Goal: Information Seeking & Learning: Learn about a topic

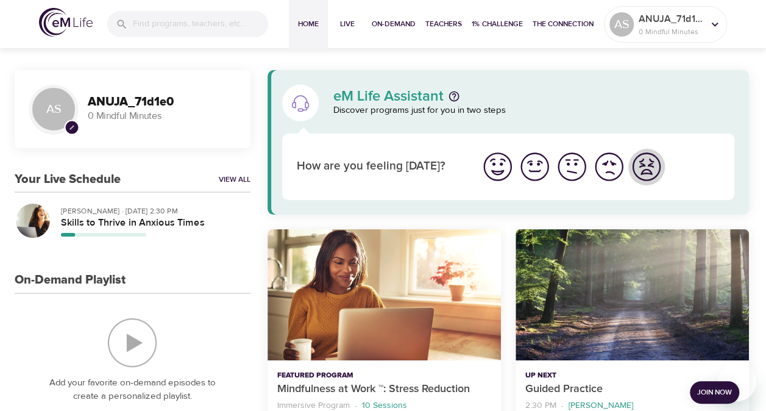
click at [638, 166] on img "I'm feeling worst" at bounding box center [647, 167] width 34 height 34
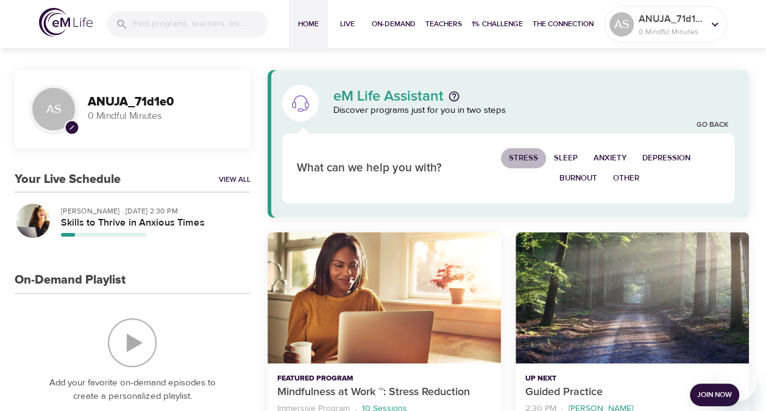
click at [526, 159] on span "Stress" at bounding box center [523, 158] width 29 height 14
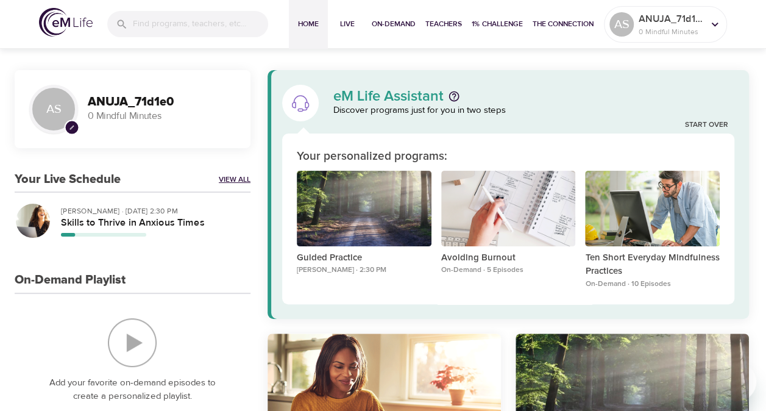
click at [232, 178] on link "View All" at bounding box center [235, 179] width 32 height 10
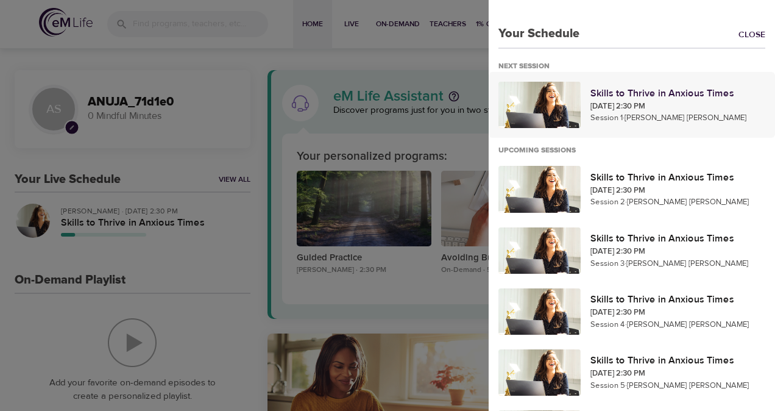
drag, startPoint x: 533, startPoint y: 109, endPoint x: 518, endPoint y: 94, distance: 20.7
click at [518, 94] on div at bounding box center [540, 105] width 82 height 46
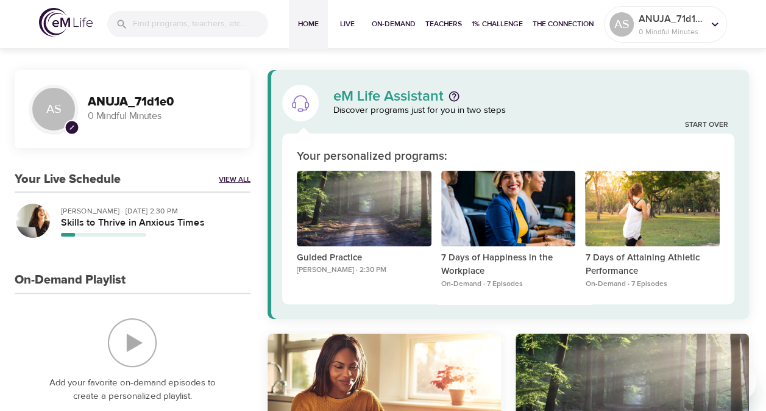
click at [231, 183] on link "View All" at bounding box center [235, 179] width 32 height 10
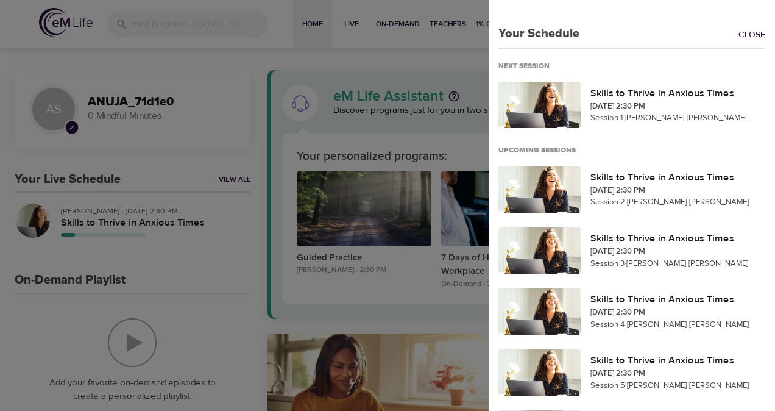
click at [261, 63] on div at bounding box center [387, 205] width 775 height 411
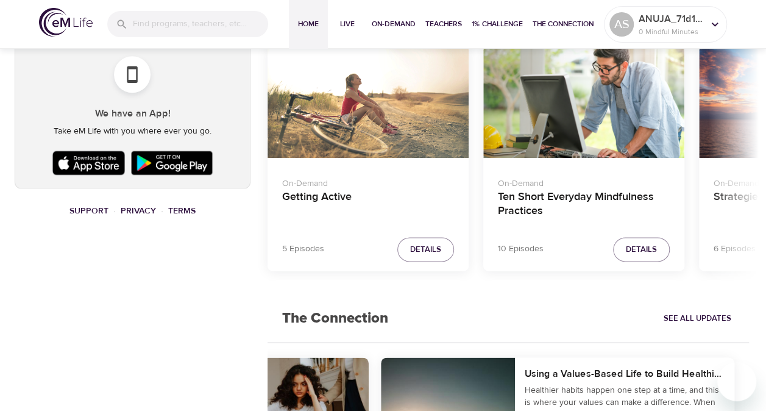
scroll to position [540, 0]
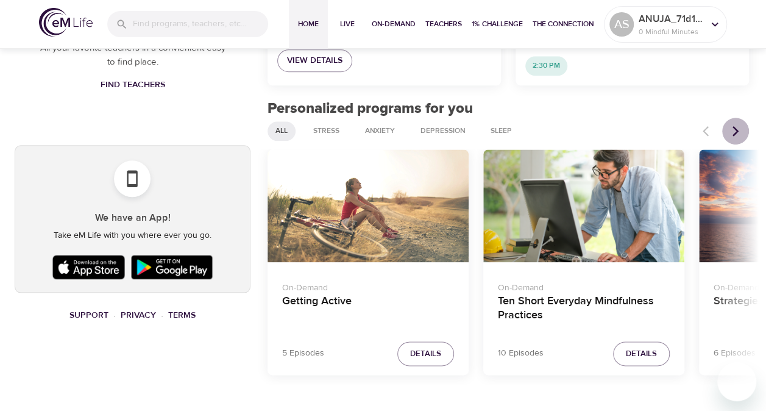
click at [736, 134] on icon "Next items" at bounding box center [736, 131] width 12 height 12
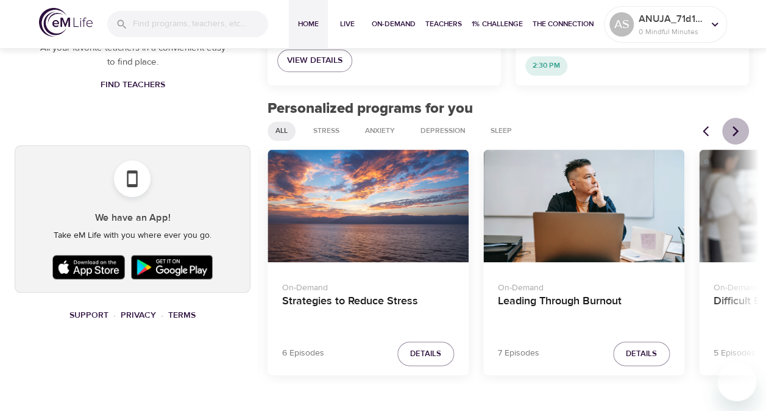
click at [736, 134] on icon "Next items" at bounding box center [736, 131] width 12 height 12
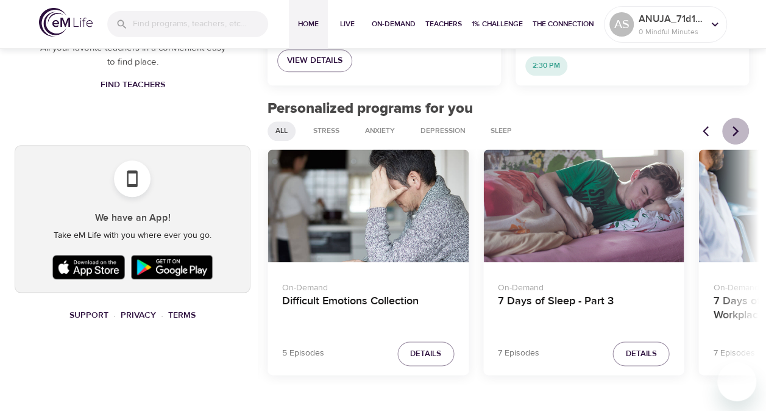
click at [736, 134] on icon "Next items" at bounding box center [736, 131] width 12 height 12
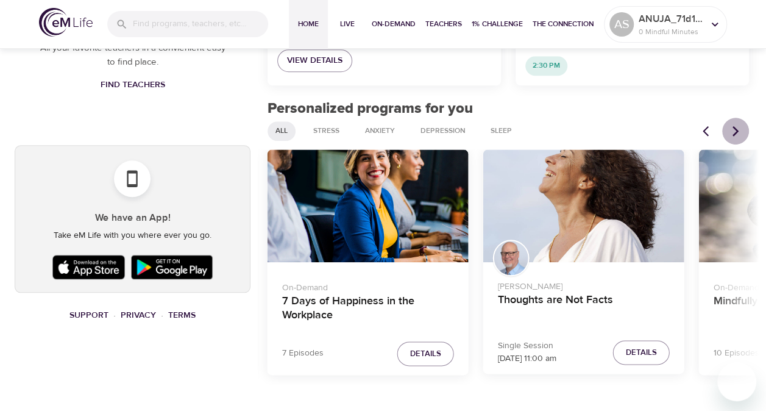
click at [736, 134] on icon "Next items" at bounding box center [736, 131] width 12 height 12
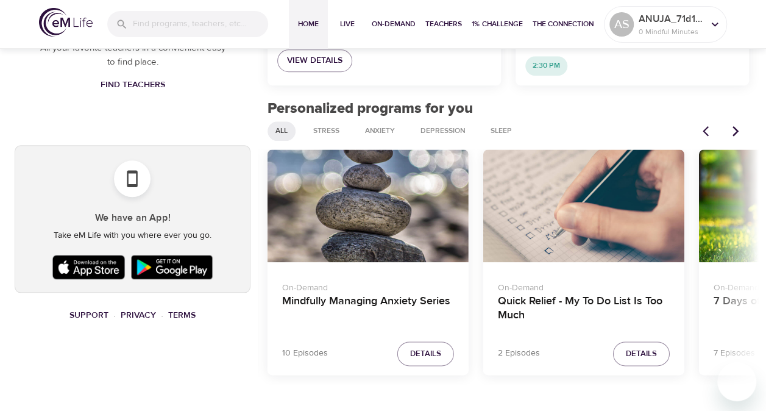
click at [736, 134] on icon "Next items" at bounding box center [736, 131] width 12 height 12
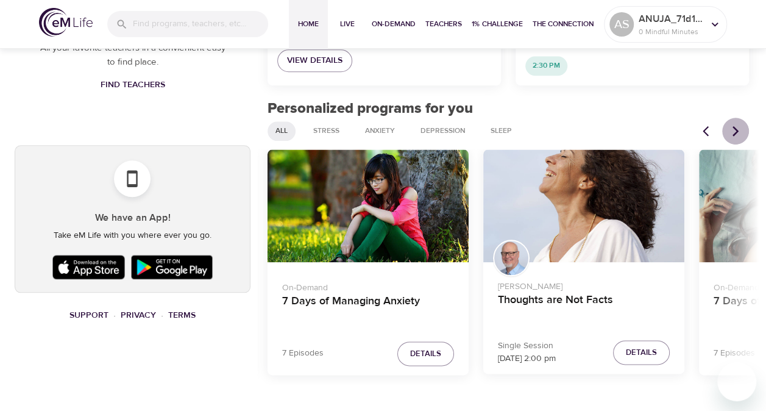
click at [736, 134] on icon "Next items" at bounding box center [736, 131] width 12 height 12
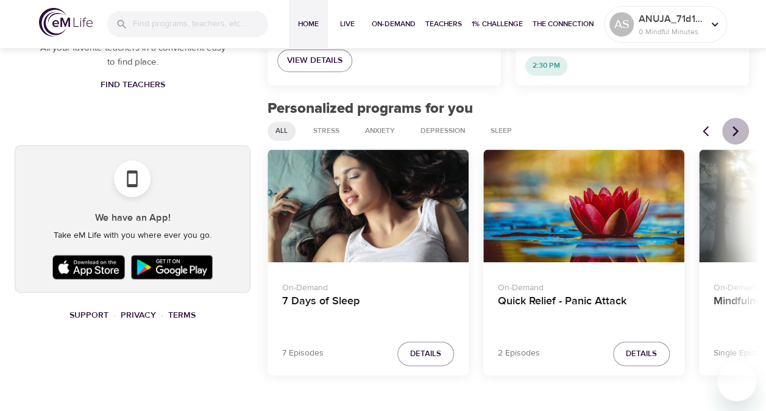
click at [736, 134] on icon "Next items" at bounding box center [736, 131] width 12 height 12
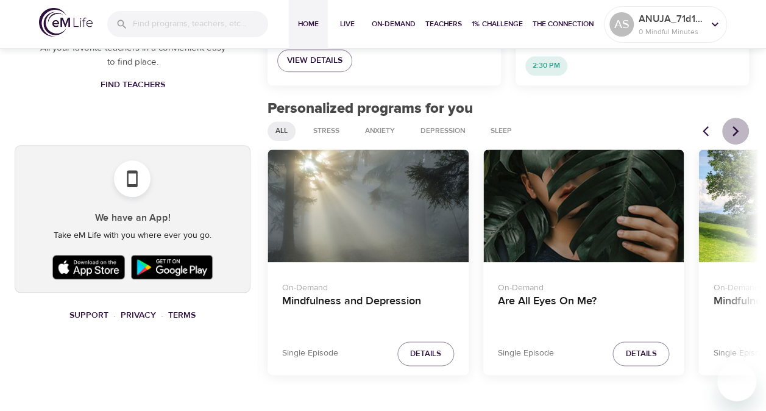
click at [736, 134] on icon "Next items" at bounding box center [736, 131] width 12 height 12
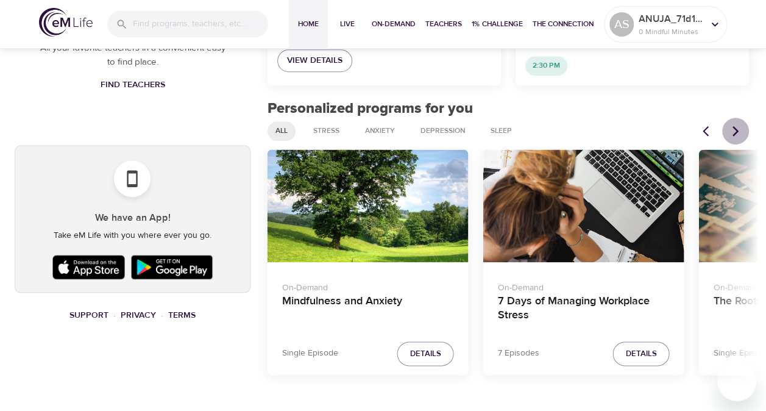
click at [736, 134] on icon "Next items" at bounding box center [736, 131] width 12 height 12
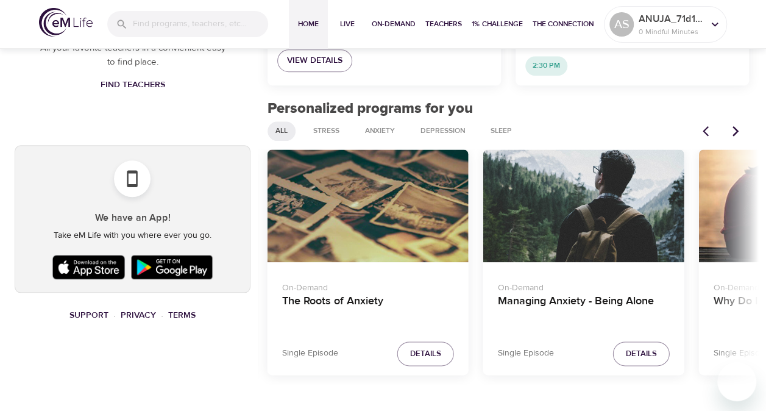
click at [736, 134] on icon "Next items" at bounding box center [736, 131] width 12 height 12
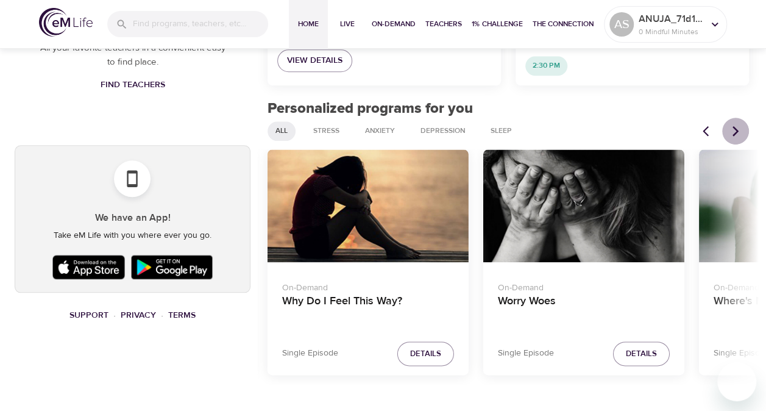
click at [736, 134] on icon "Next items" at bounding box center [736, 131] width 12 height 12
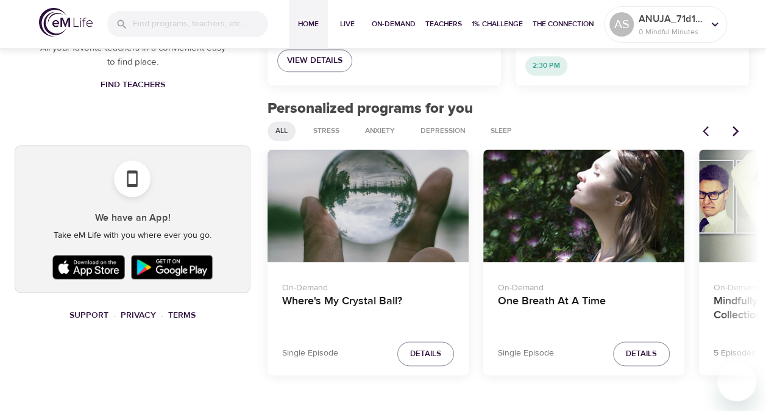
click at [736, 134] on icon "Next items" at bounding box center [736, 131] width 12 height 12
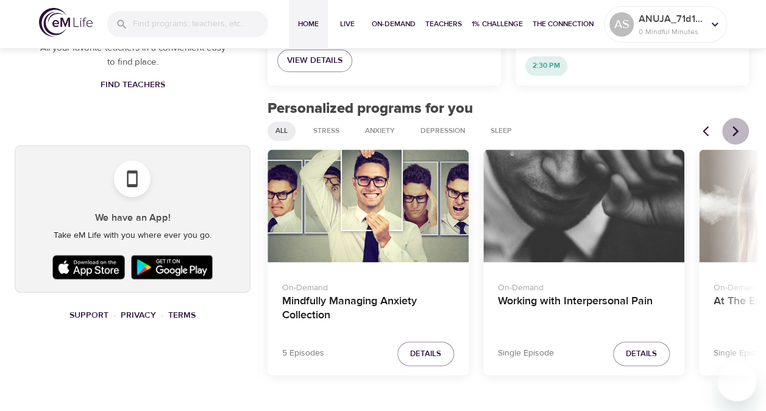
click at [736, 134] on icon "Next items" at bounding box center [736, 131] width 12 height 12
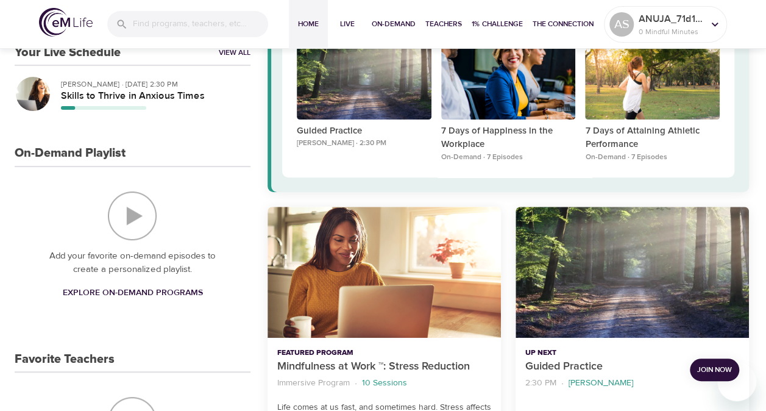
scroll to position [0, 0]
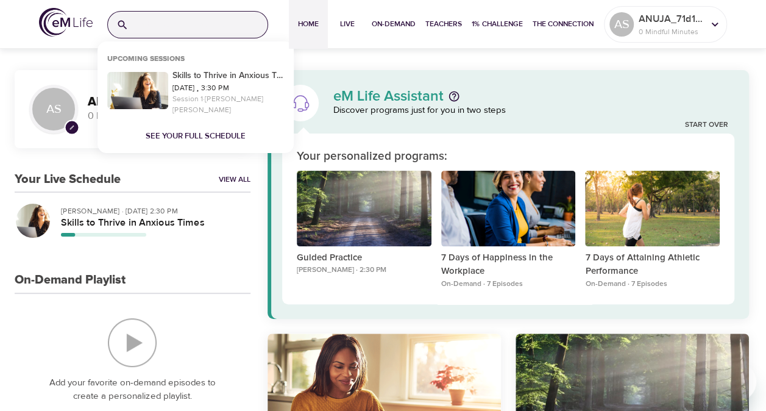
click at [143, 20] on input "search" at bounding box center [201, 25] width 134 height 26
type input "marriage issues"
click at [118, 25] on icon at bounding box center [122, 25] width 12 height 12
click at [191, 24] on input "marriage issues" at bounding box center [201, 25] width 134 height 26
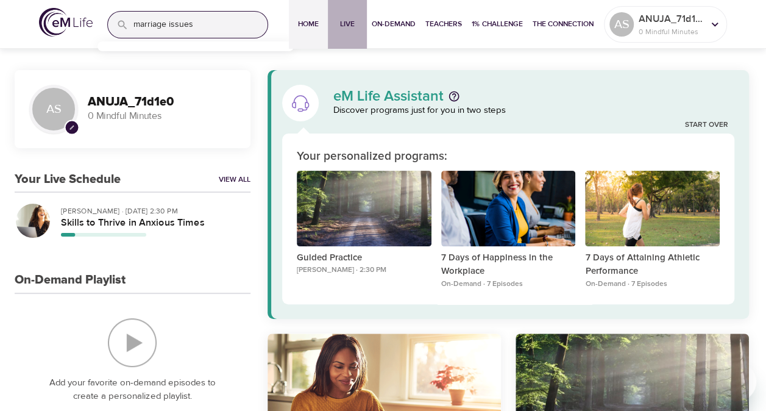
click at [356, 23] on span "Live" at bounding box center [347, 24] width 29 height 13
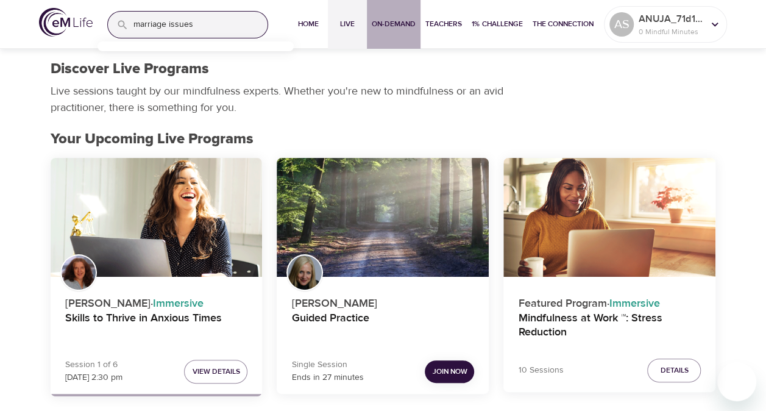
click at [407, 29] on span "On-Demand" at bounding box center [394, 24] width 44 height 13
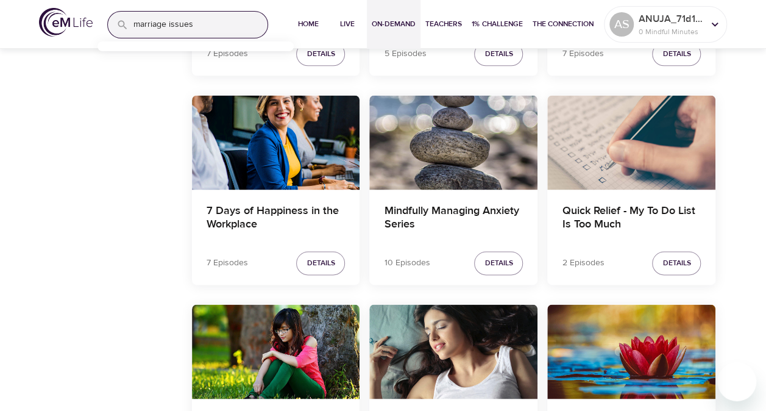
scroll to position [771, 0]
